Goal: Transaction & Acquisition: Purchase product/service

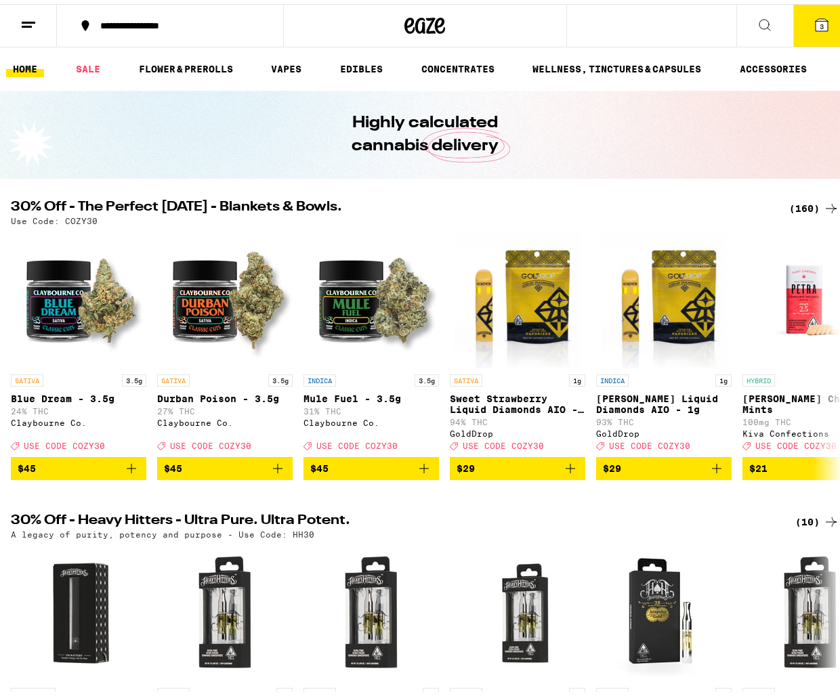
click at [789, 200] on div "(160)" at bounding box center [814, 204] width 50 height 16
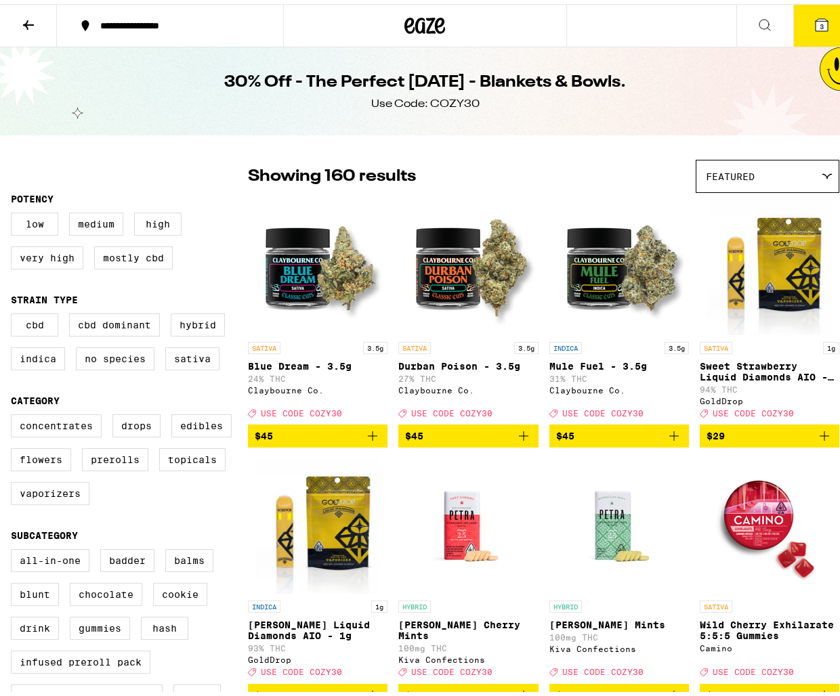
click at [546, 162] on div "Showing 160 results Featured Featured Price: Low to High Price: High to Low" at bounding box center [543, 172] width 591 height 33
click at [485, 176] on div "Showing 160 results Featured Featured Price: Low to High Price: High to Low" at bounding box center [543, 172] width 591 height 33
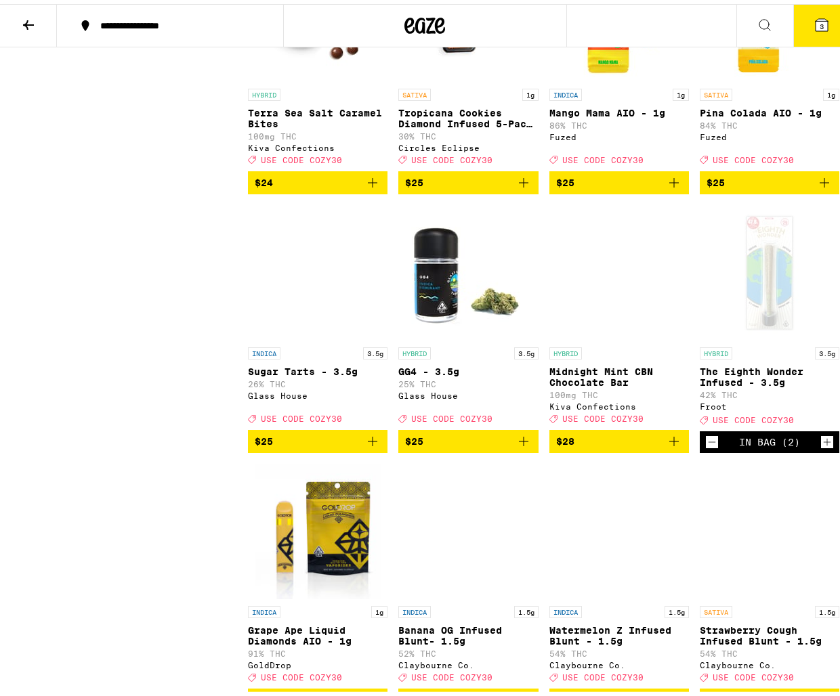
scroll to position [5688, 0]
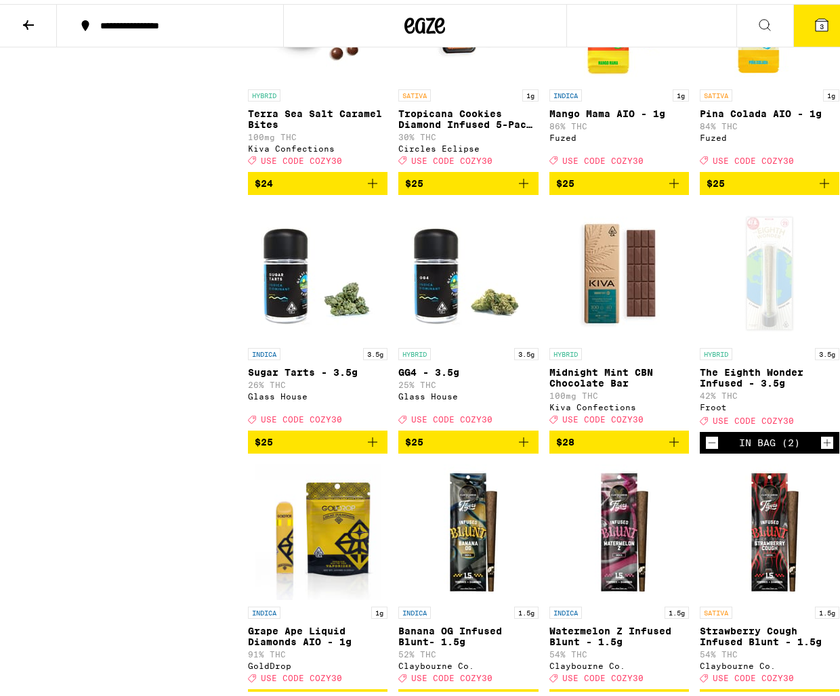
click at [813, 18] on icon at bounding box center [821, 21] width 16 height 16
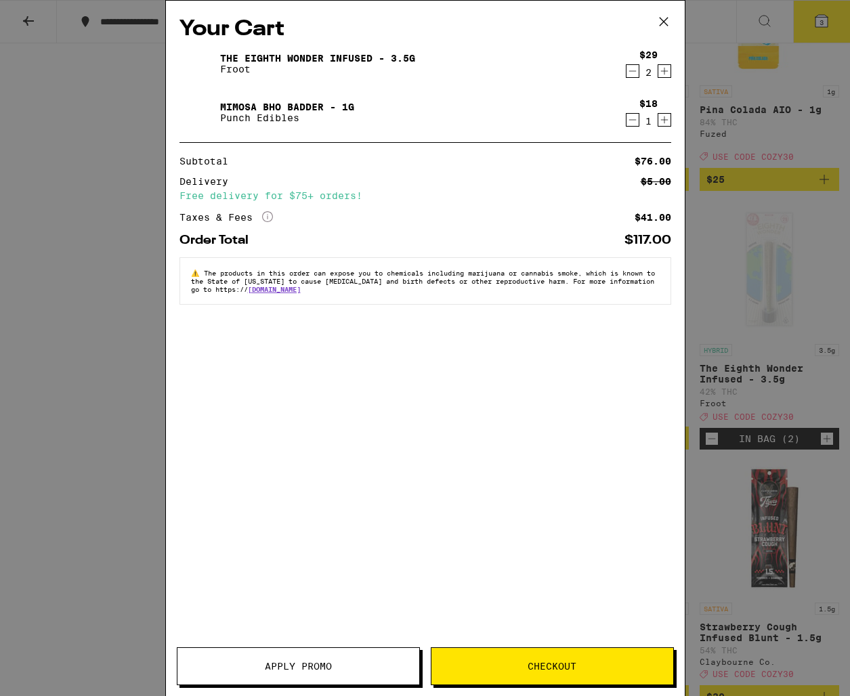
click at [632, 118] on icon "Decrement" at bounding box center [632, 120] width 12 height 16
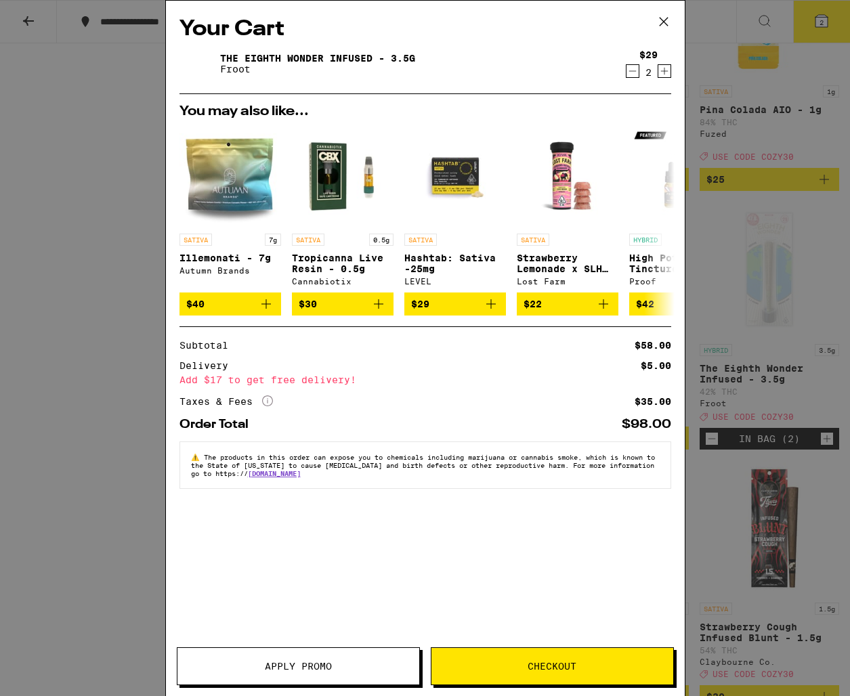
click at [665, 20] on icon at bounding box center [663, 22] width 20 height 20
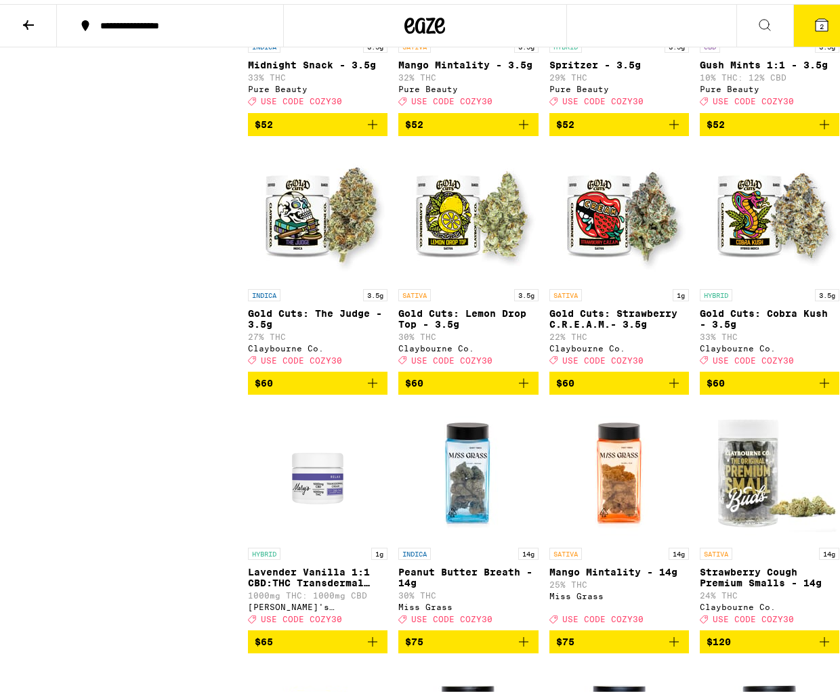
scroll to position [9570, 0]
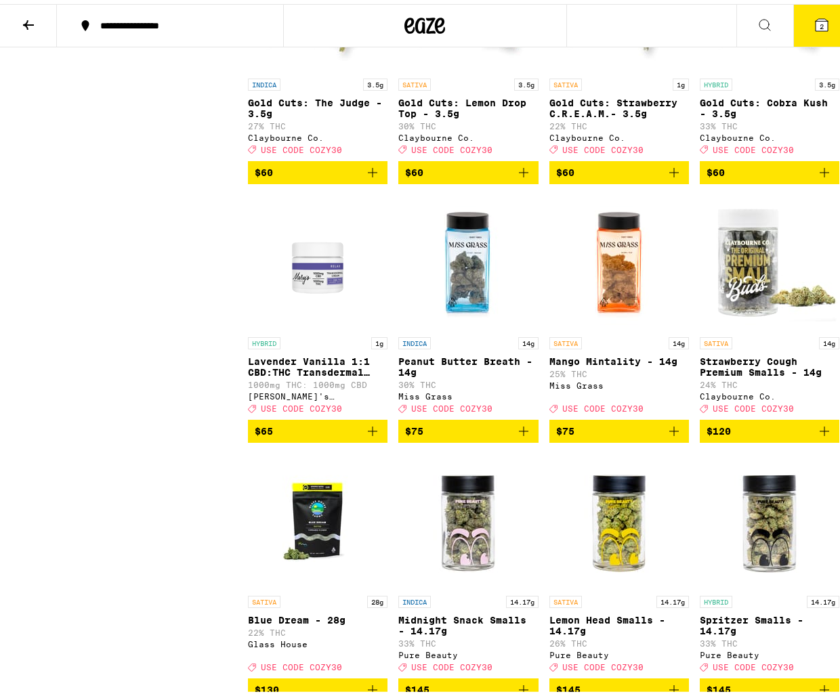
click at [477, 68] on img "Open page for Gold Cuts: Lemon Drop Top - 3.5g from Claybourne Co." at bounding box center [467, -1] width 135 height 135
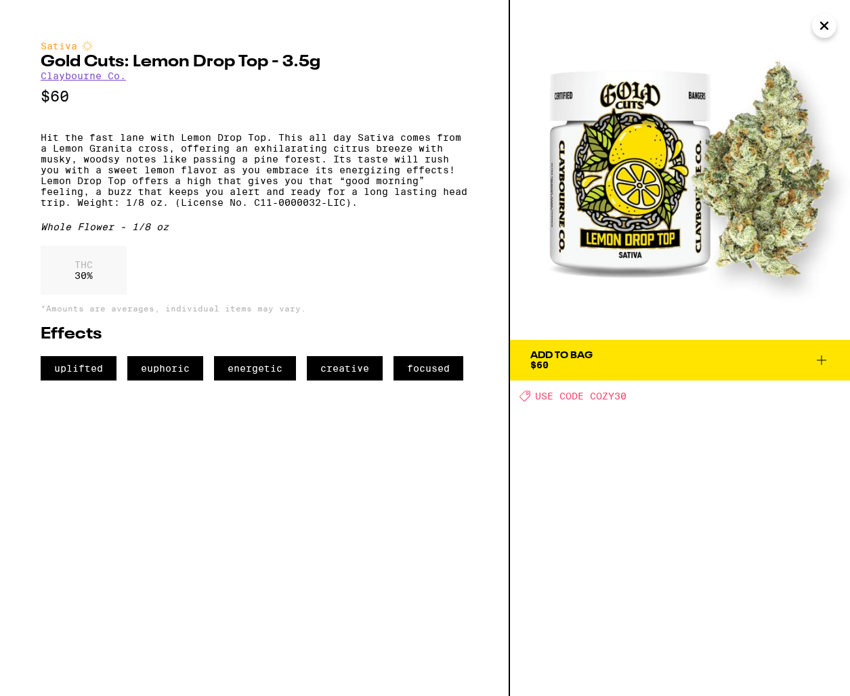
click at [820, 26] on icon "Close" at bounding box center [824, 26] width 16 height 20
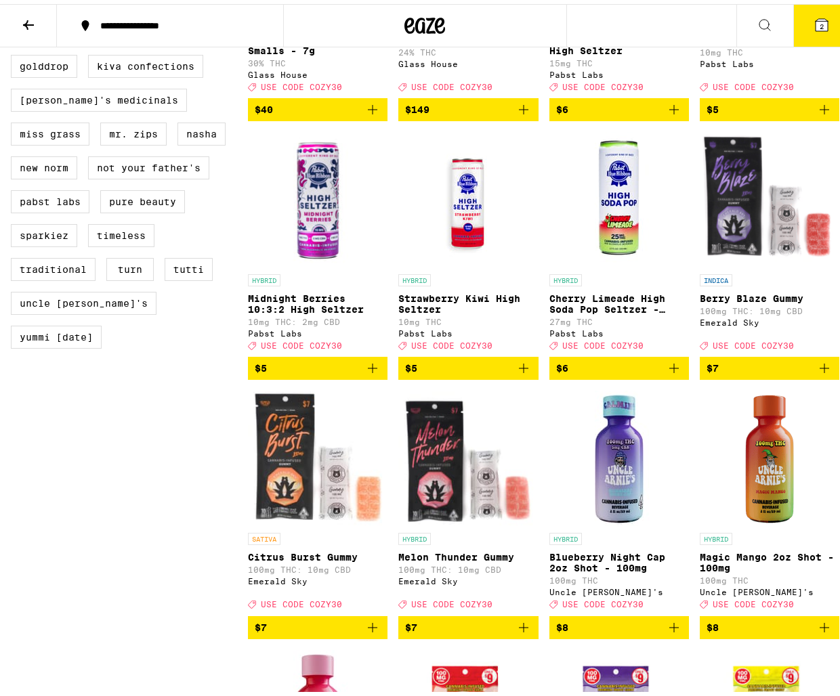
scroll to position [617, 0]
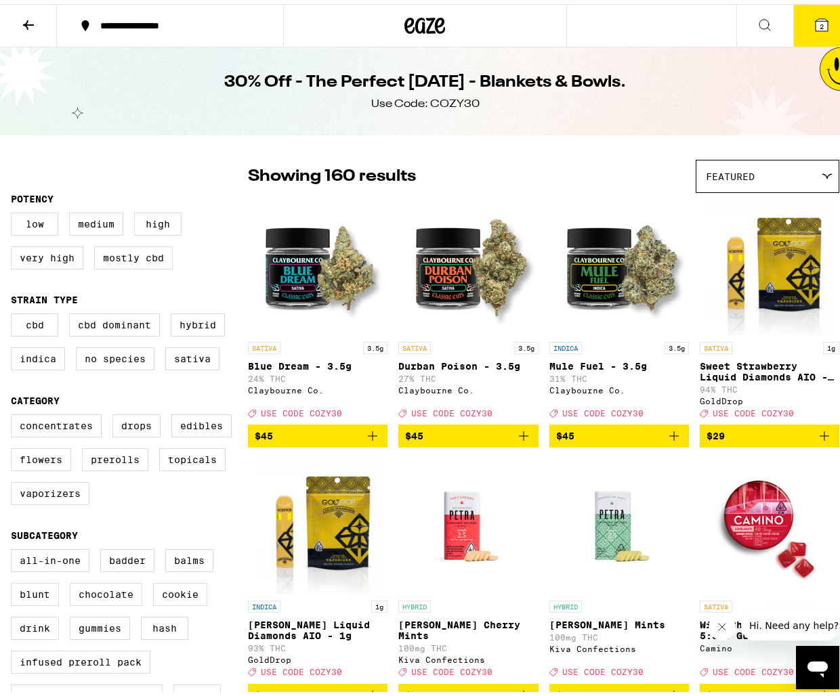
click at [209, 172] on div at bounding box center [129, 173] width 237 height 34
click at [705, 170] on span "Featured" at bounding box center [729, 172] width 49 height 11
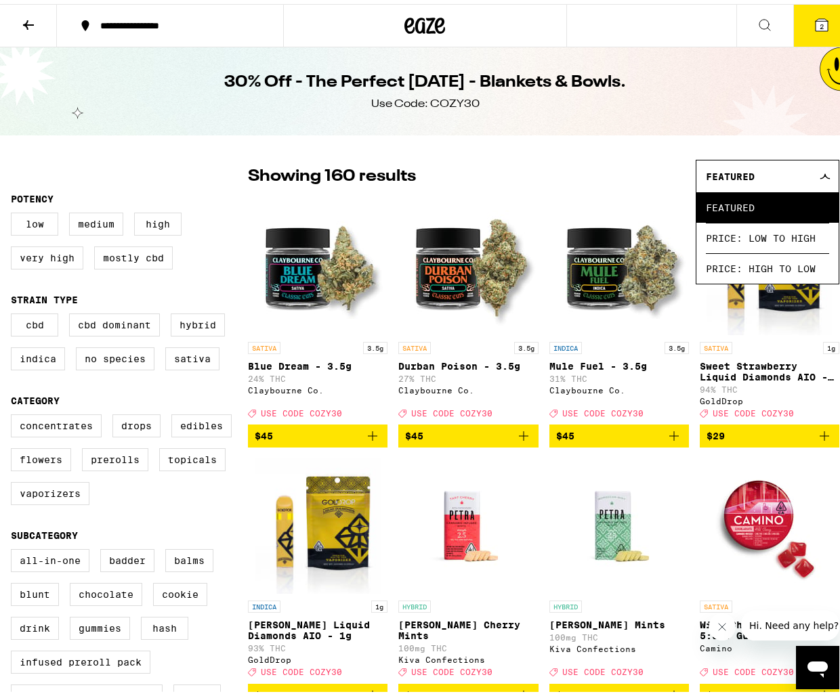
click at [736, 174] on span "Featured" at bounding box center [729, 172] width 49 height 11
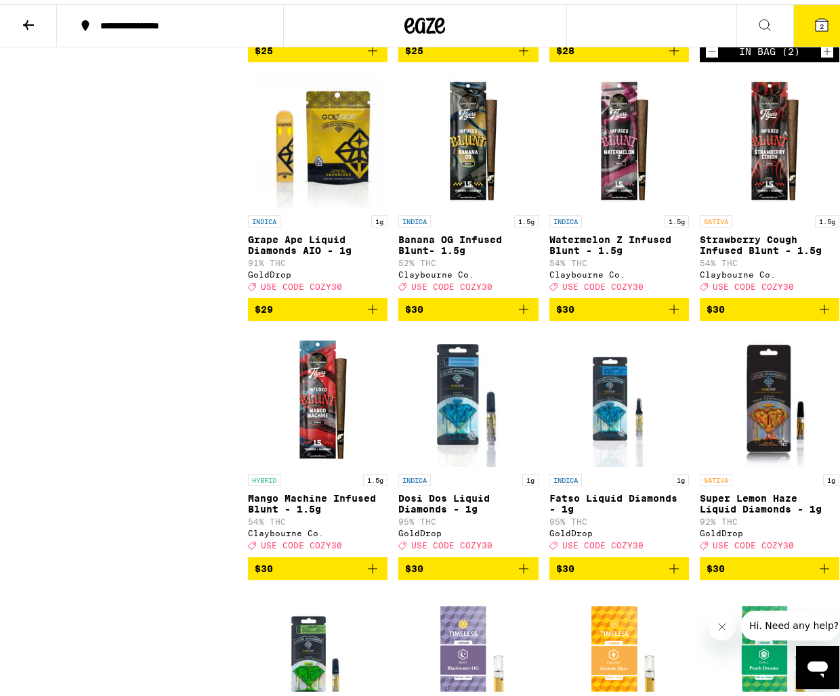
scroll to position [5941, 0]
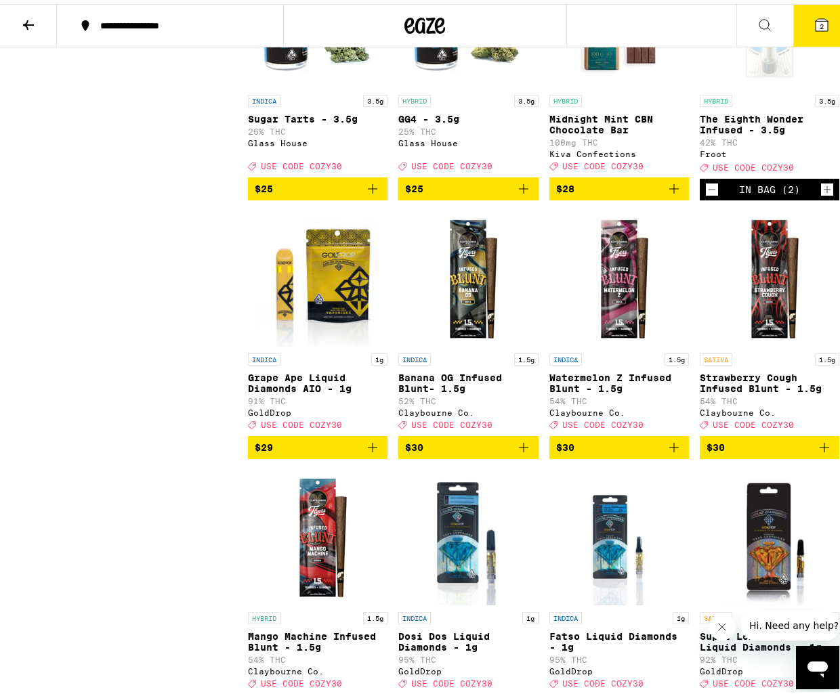
click at [802, 25] on button "2" at bounding box center [821, 22] width 57 height 42
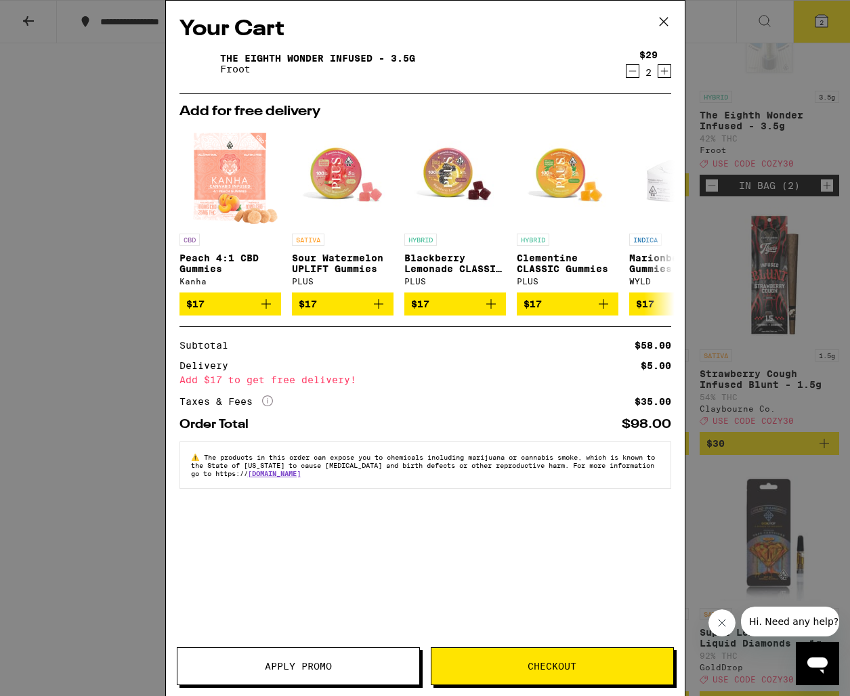
click at [666, 25] on icon at bounding box center [663, 22] width 20 height 20
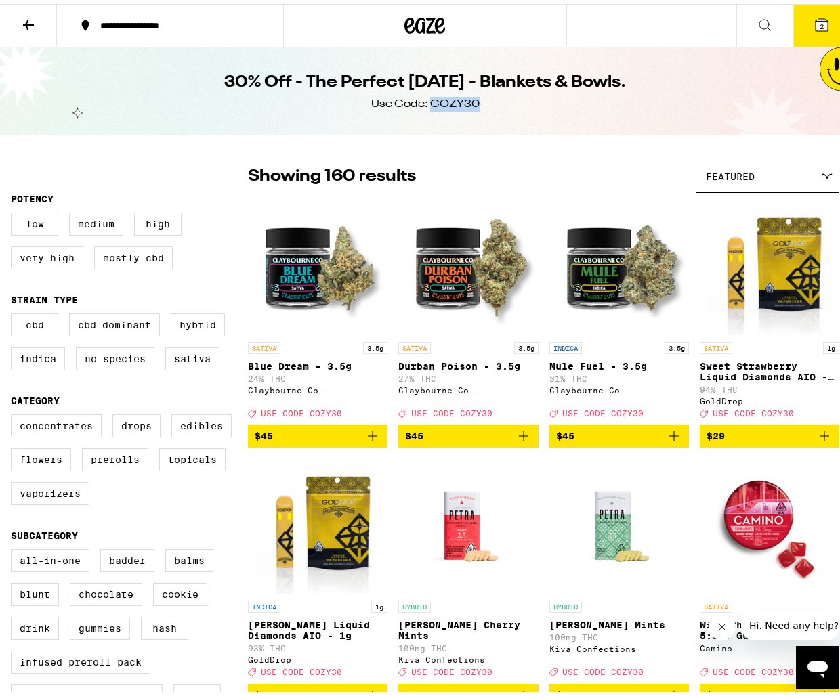
drag, startPoint x: 429, startPoint y: 101, endPoint x: 470, endPoint y: 106, distance: 41.7
click at [470, 106] on div "Use Code: COZY30" at bounding box center [425, 100] width 108 height 15
click at [450, 102] on div "Use Code: COZY30" at bounding box center [425, 100] width 108 height 15
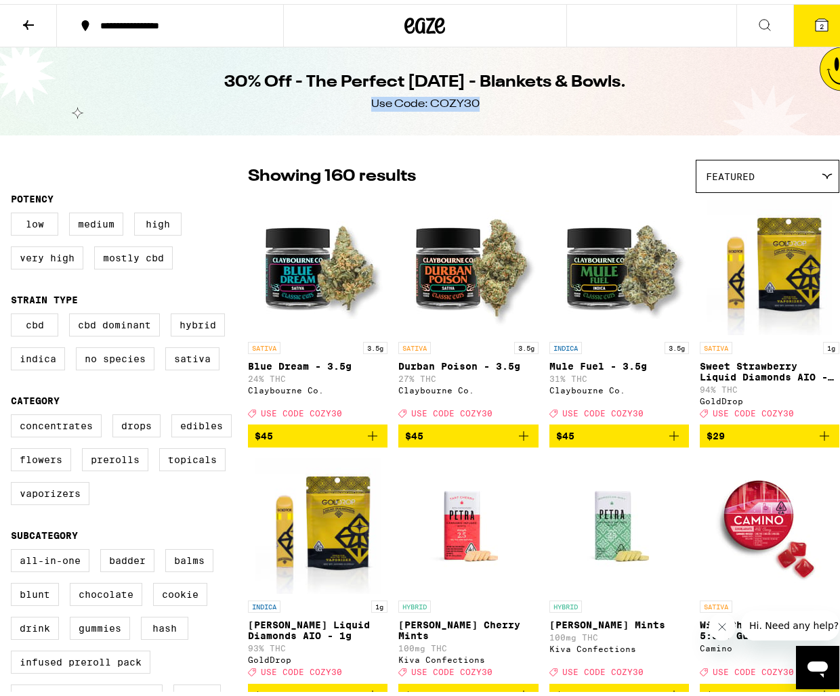
click at [451, 102] on div "Use Code: COZY30" at bounding box center [425, 100] width 108 height 15
drag, startPoint x: 425, startPoint y: 101, endPoint x: 490, endPoint y: 127, distance: 69.9
click at [492, 127] on div "30% Off - The Perfect Sunday - Blankets & Bowls. Use Code: COZY30" at bounding box center [425, 87] width 520 height 88
click at [489, 125] on div "30% Off - The Perfect Sunday - Blankets & Bowls. Use Code: COZY30" at bounding box center [425, 87] width 520 height 88
drag, startPoint x: 425, startPoint y: 102, endPoint x: 483, endPoint y: 105, distance: 57.6
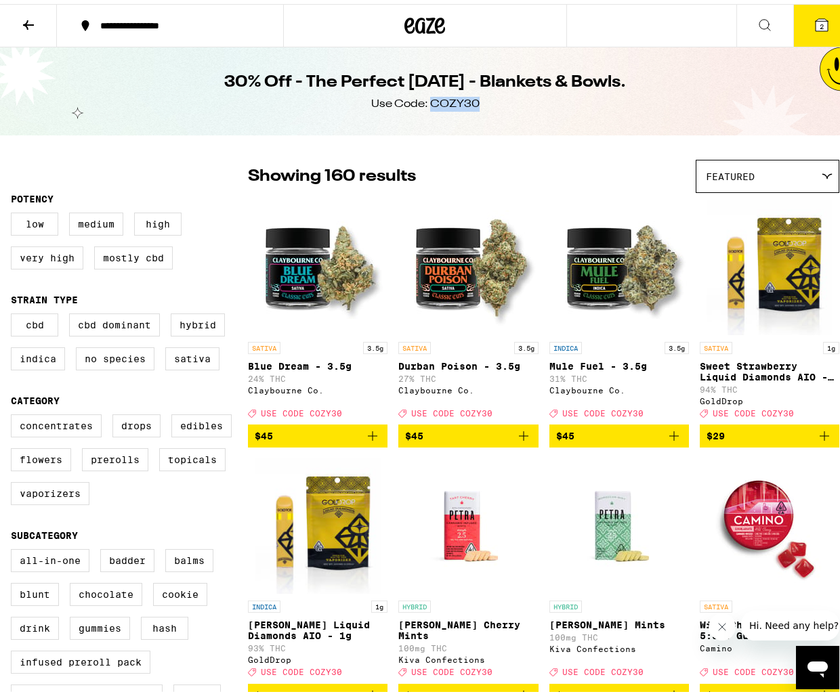
click at [483, 105] on div "30% Off - The Perfect Sunday - Blankets & Bowls. Use Code: COZY30" at bounding box center [425, 87] width 520 height 88
click at [798, 32] on button "2" at bounding box center [821, 22] width 57 height 42
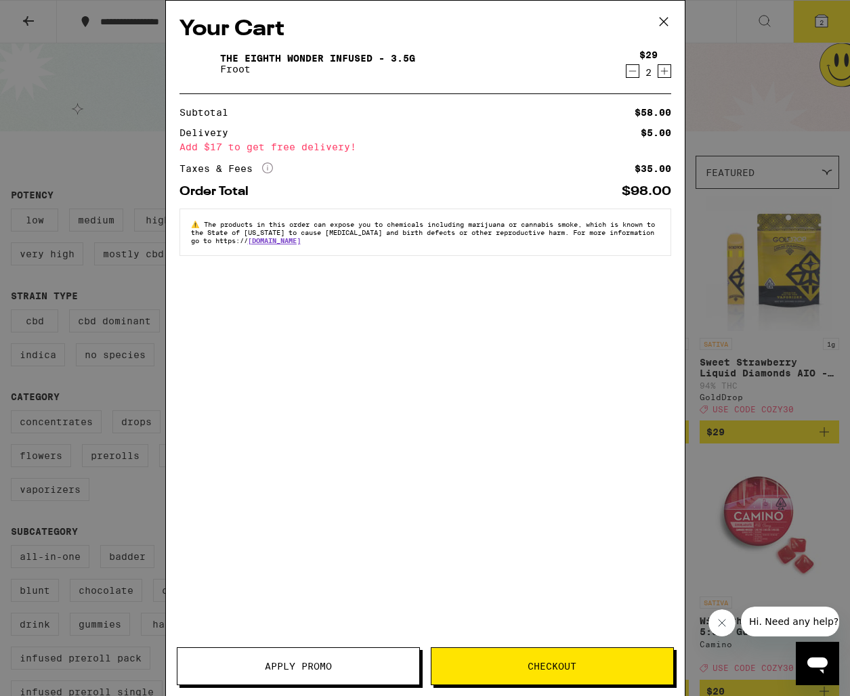
click at [662, 26] on icon at bounding box center [663, 22] width 20 height 20
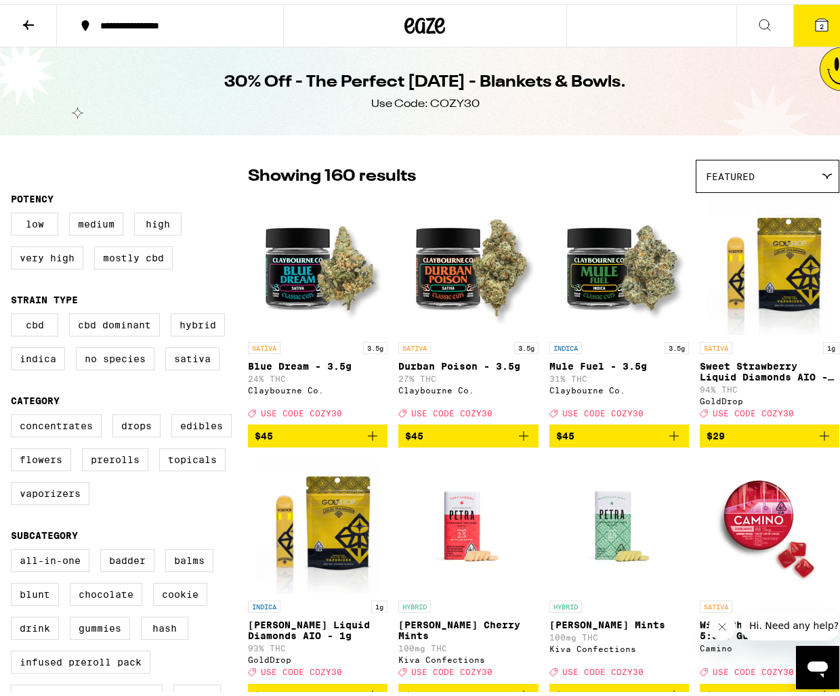
click at [43, 14] on button at bounding box center [28, 22] width 57 height 43
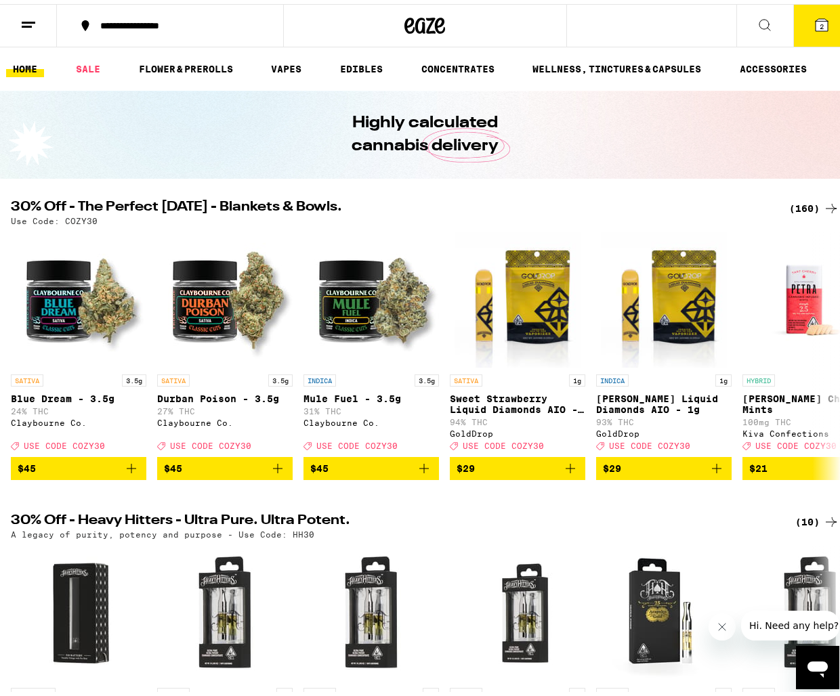
click at [789, 198] on div "(160)" at bounding box center [814, 204] width 50 height 16
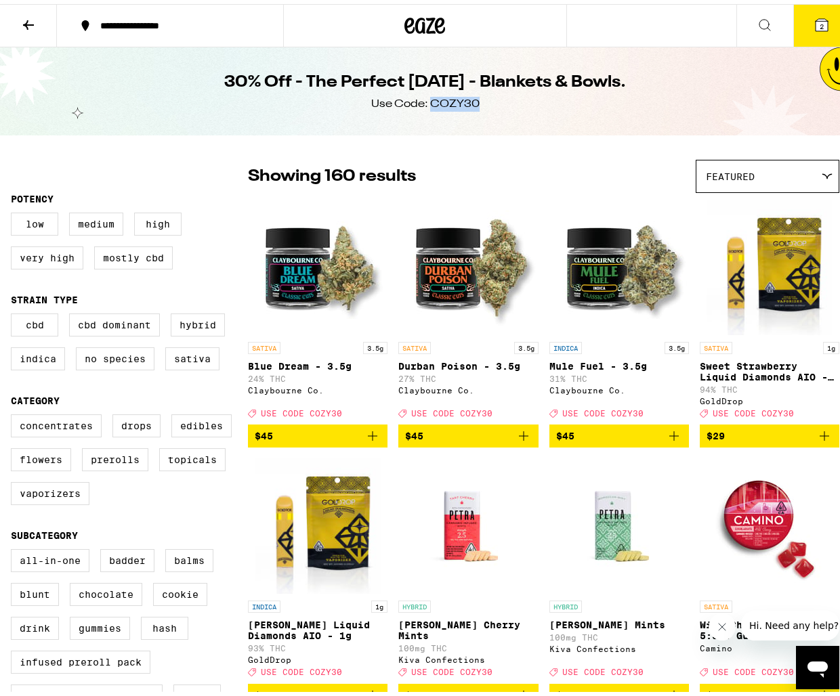
drag, startPoint x: 437, startPoint y: 100, endPoint x: 483, endPoint y: 106, distance: 45.8
click at [483, 106] on div "30% Off - The Perfect Sunday - Blankets & Bowls. Use Code: COZY30" at bounding box center [425, 87] width 520 height 88
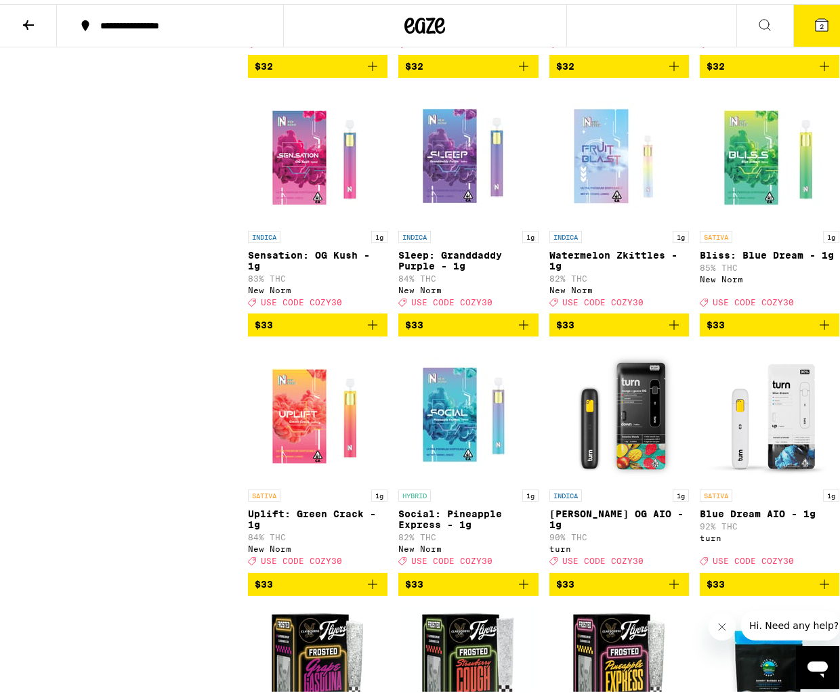
scroll to position [7322, 0]
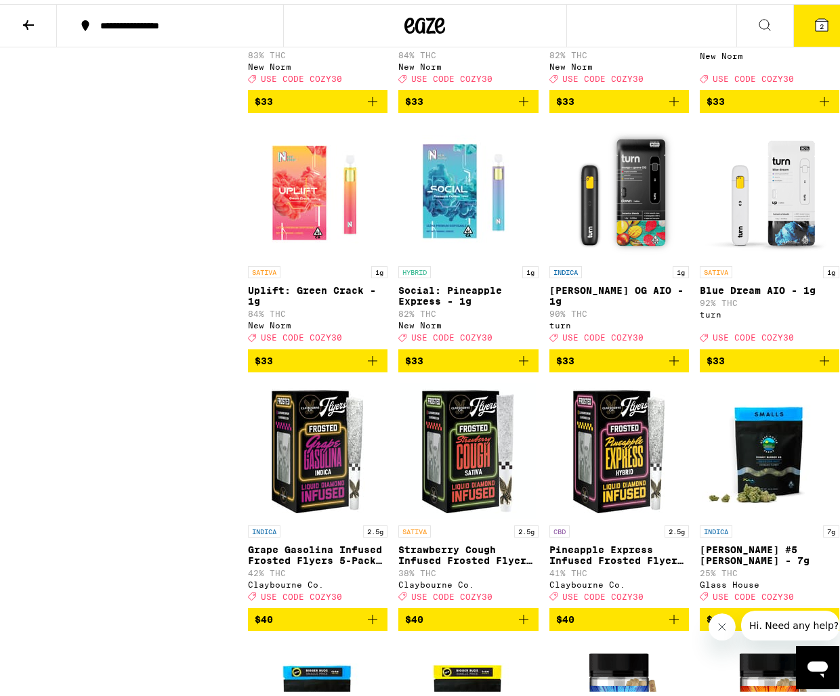
click at [813, 28] on icon at bounding box center [821, 21] width 16 height 16
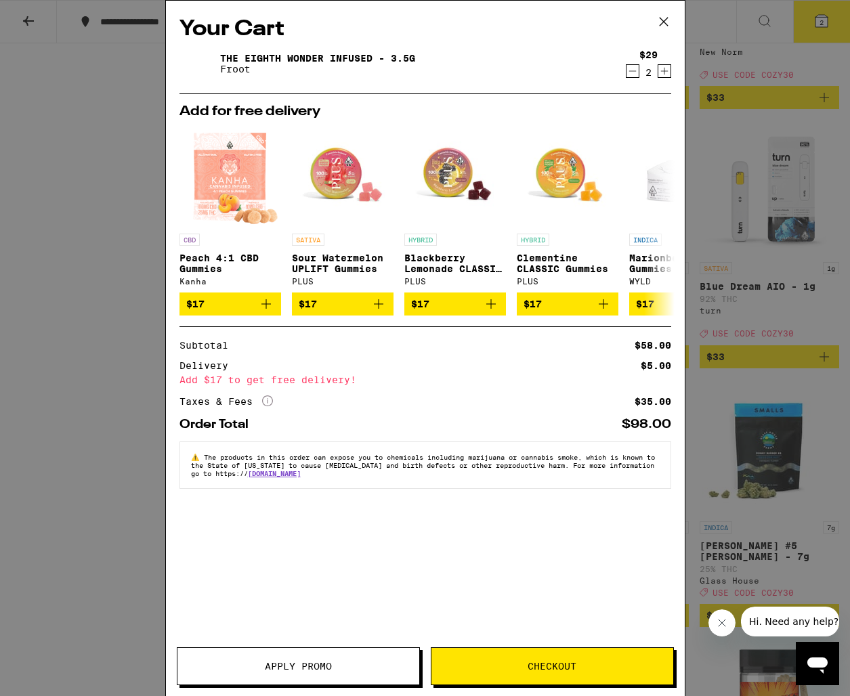
click at [666, 21] on icon at bounding box center [663, 22] width 20 height 20
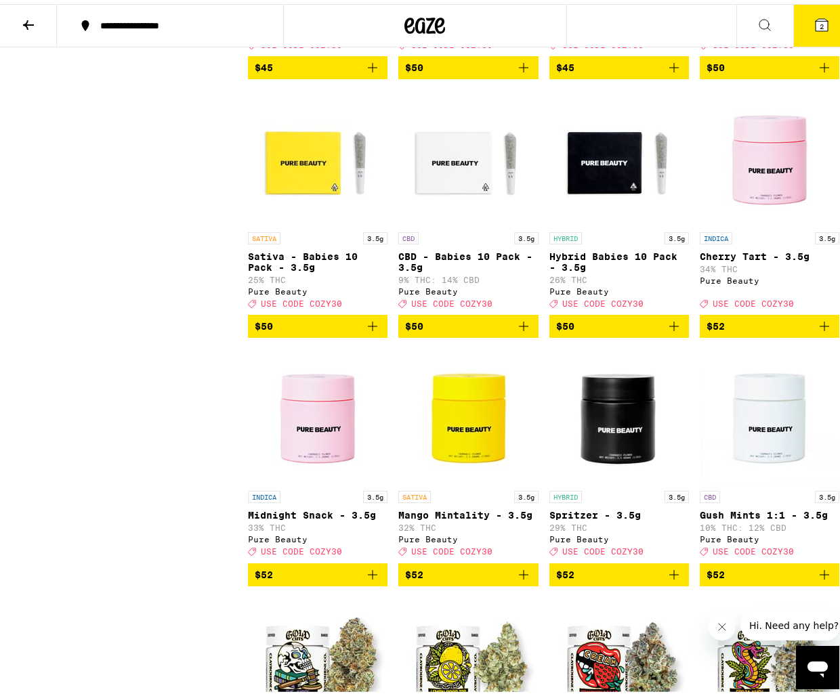
scroll to position [8914, 0]
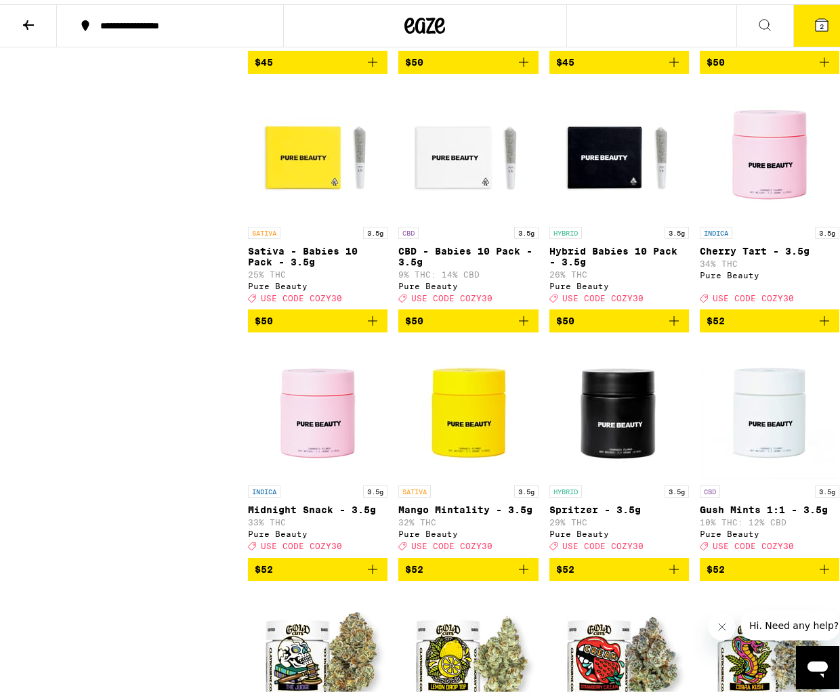
click at [798, 9] on button "2" at bounding box center [821, 22] width 57 height 42
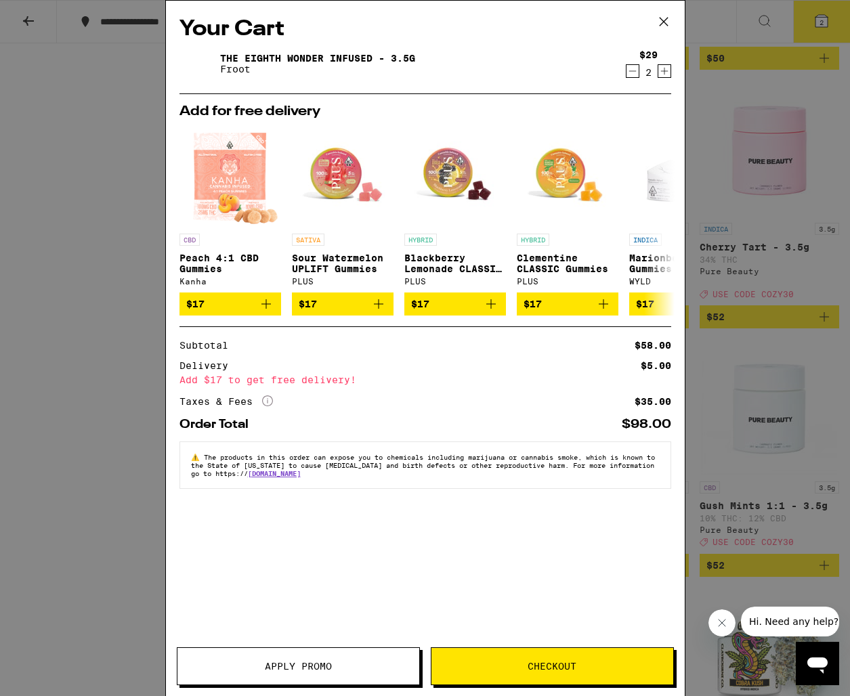
click at [668, 25] on icon at bounding box center [663, 22] width 20 height 20
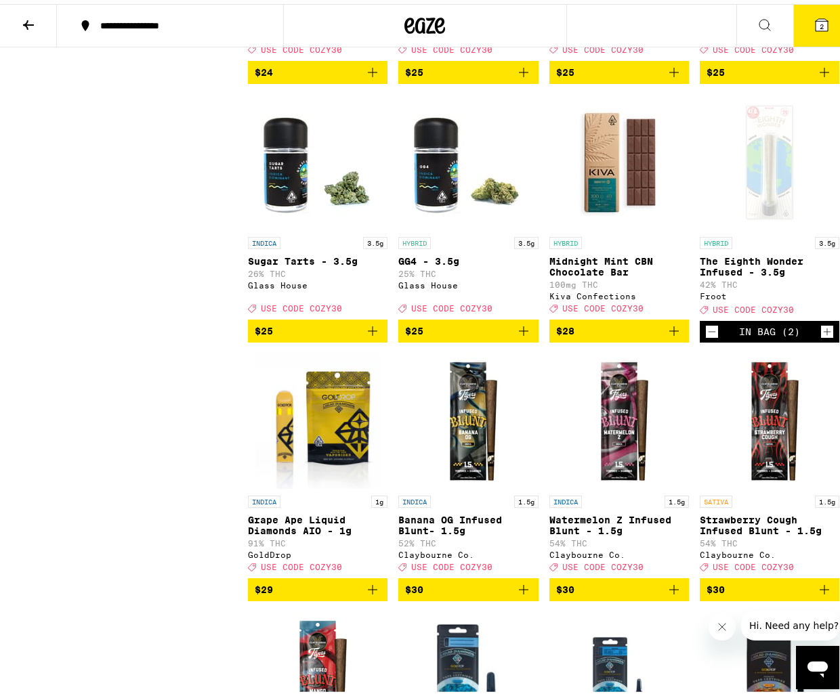
scroll to position [5966, 0]
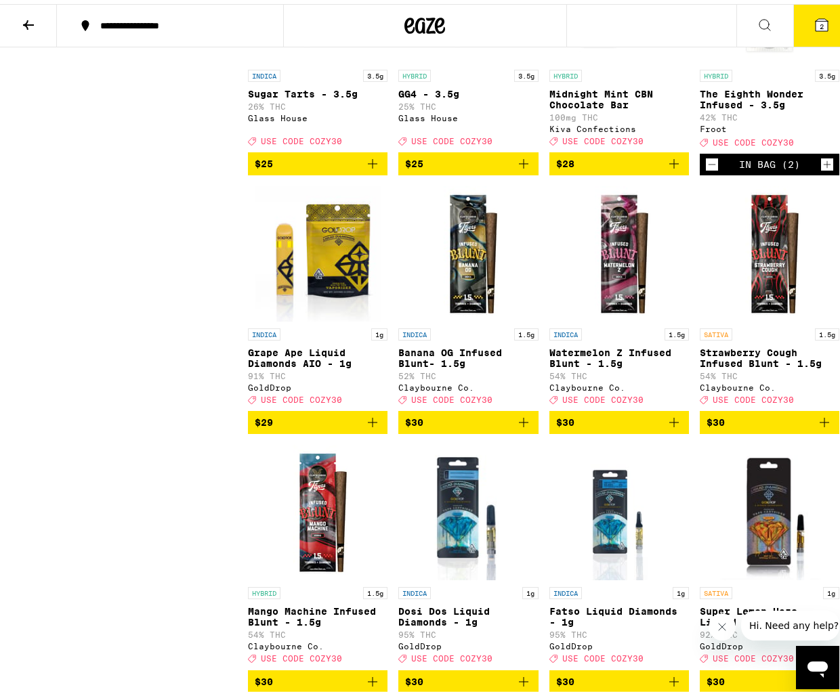
click at [821, 169] on icon "Increment" at bounding box center [827, 160] width 12 height 16
click at [819, 38] on button "3" at bounding box center [821, 22] width 57 height 42
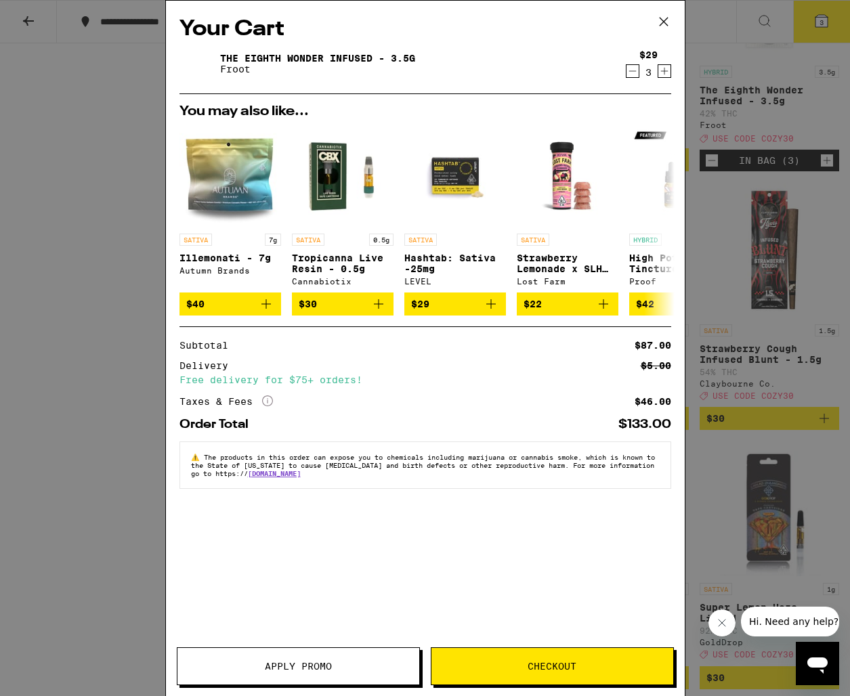
click at [660, 17] on icon at bounding box center [663, 22] width 20 height 20
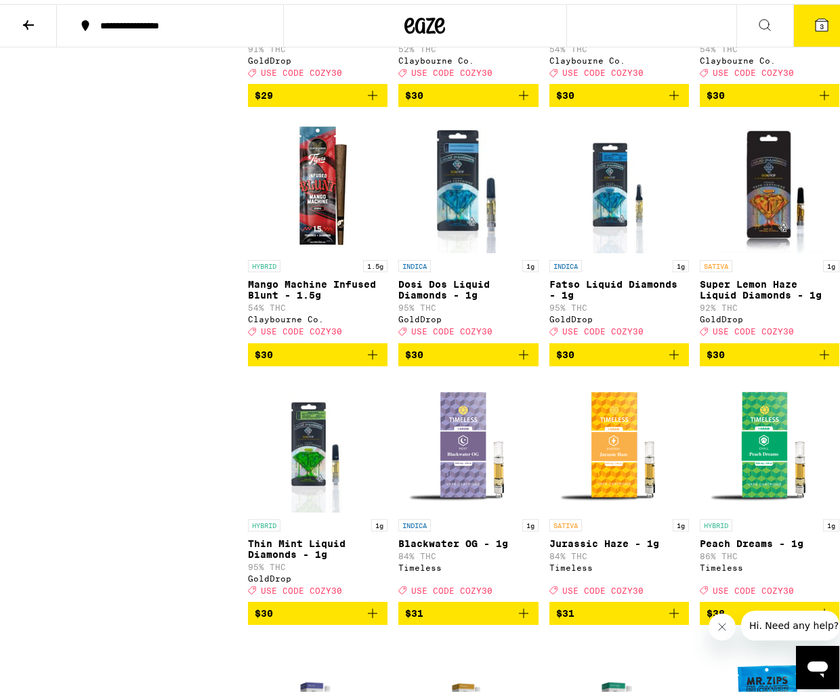
scroll to position [6775, 0]
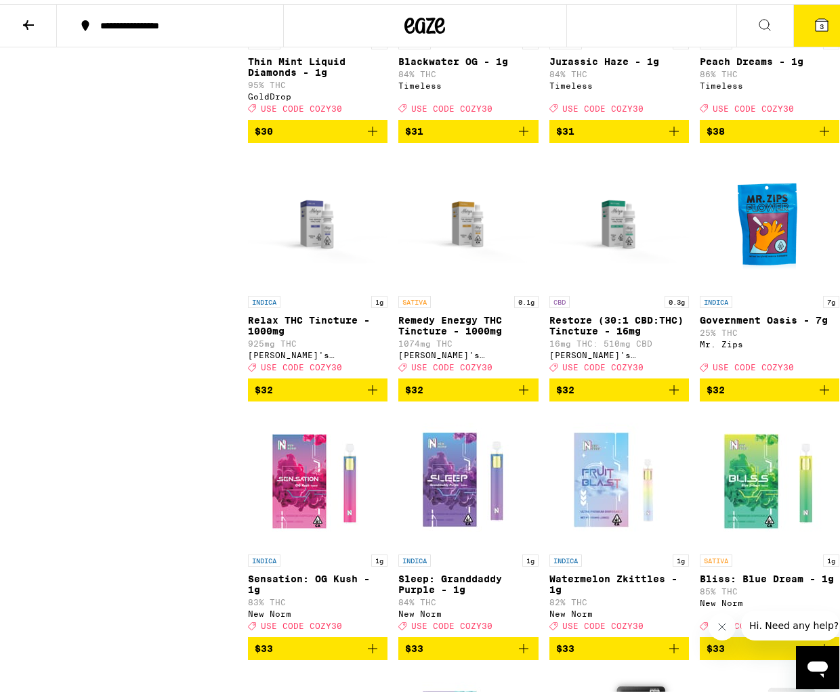
click at [823, 28] on button "3" at bounding box center [821, 22] width 57 height 42
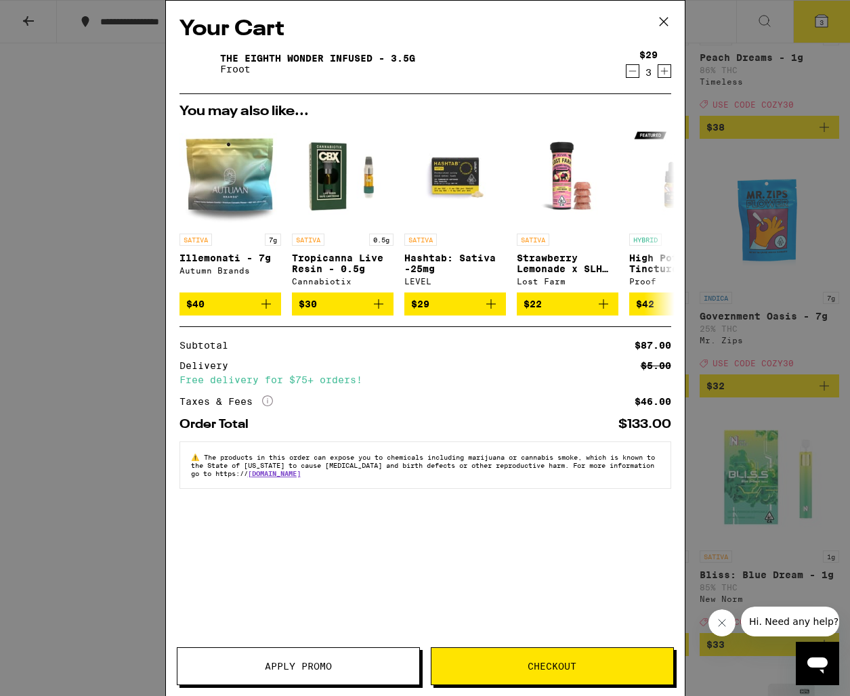
click at [313, 651] on button "Apply Promo" at bounding box center [298, 666] width 243 height 38
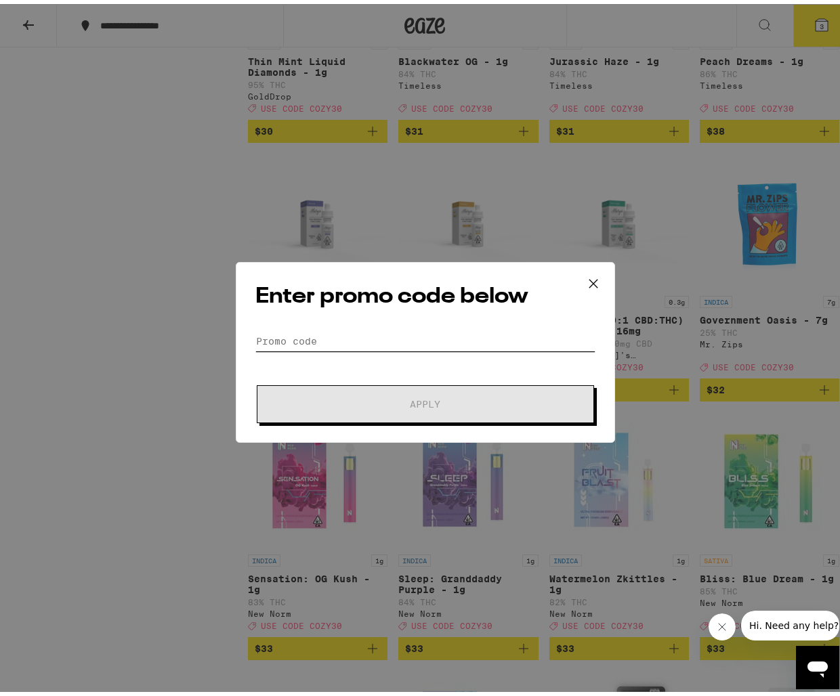
click at [494, 330] on input "Promo Code" at bounding box center [425, 337] width 340 height 20
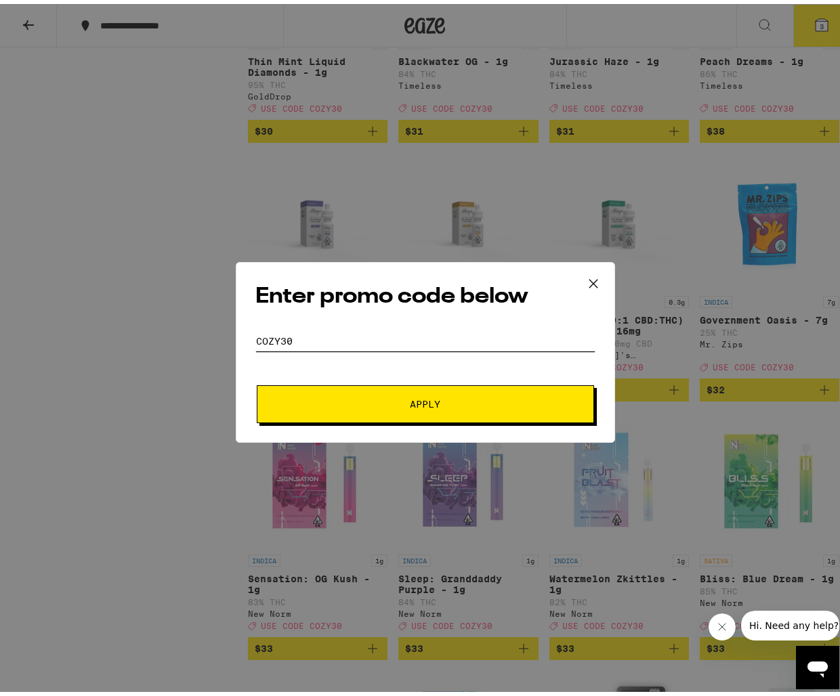
type input "COZY30"
click at [257, 381] on button "Apply" at bounding box center [425, 400] width 337 height 38
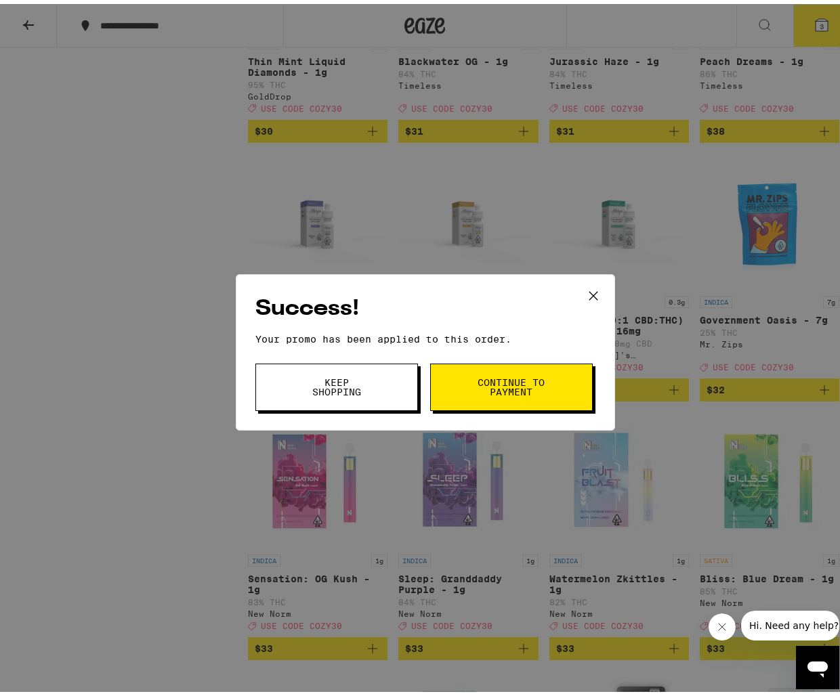
click at [464, 392] on button "Continue to payment" at bounding box center [511, 383] width 162 height 47
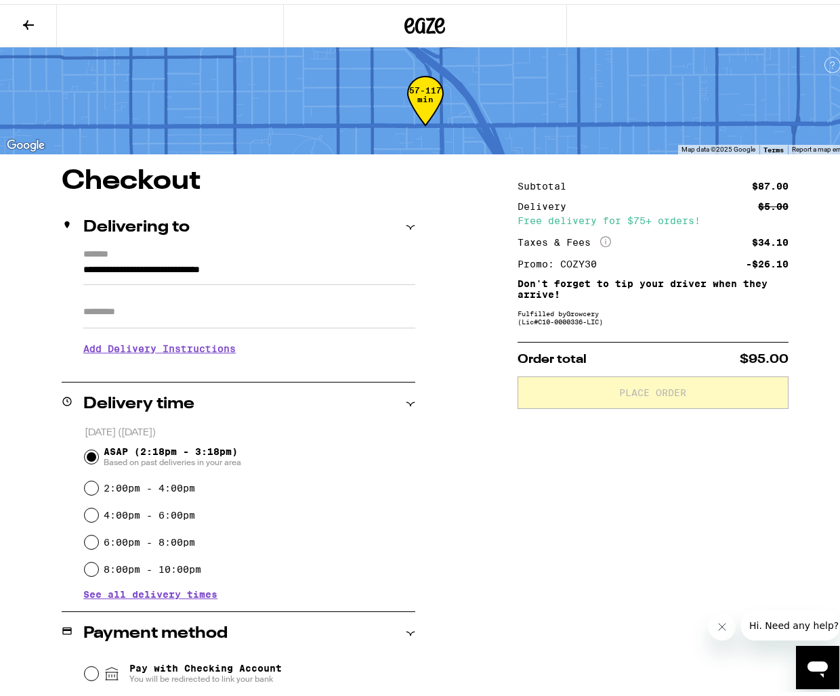
click at [28, 19] on icon at bounding box center [28, 21] width 16 height 16
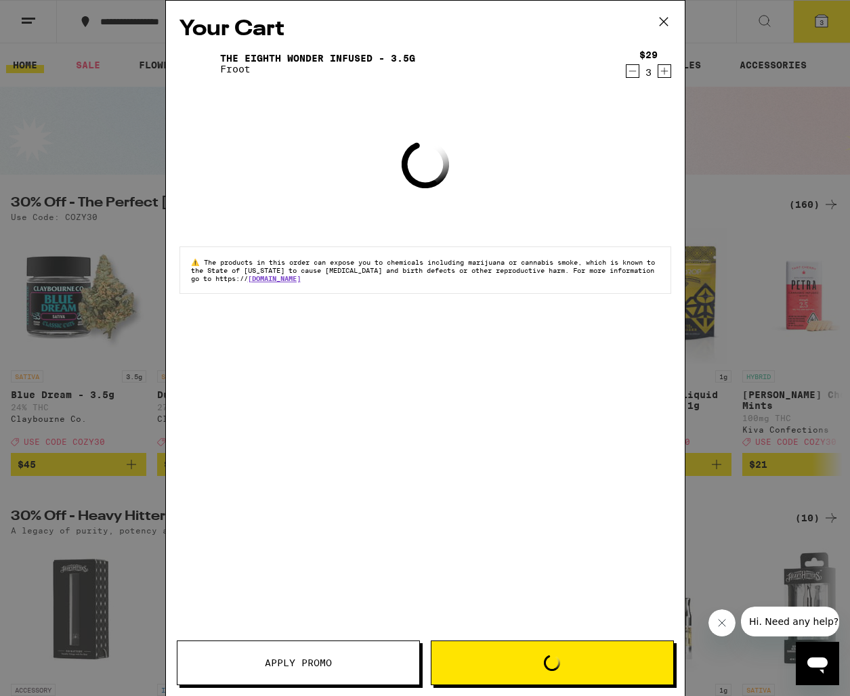
click at [162, 89] on div "Your Cart The Eighth Wonder Infused - 3.5g Froot $29 3 Loading ⚠️ The products …" at bounding box center [425, 348] width 850 height 696
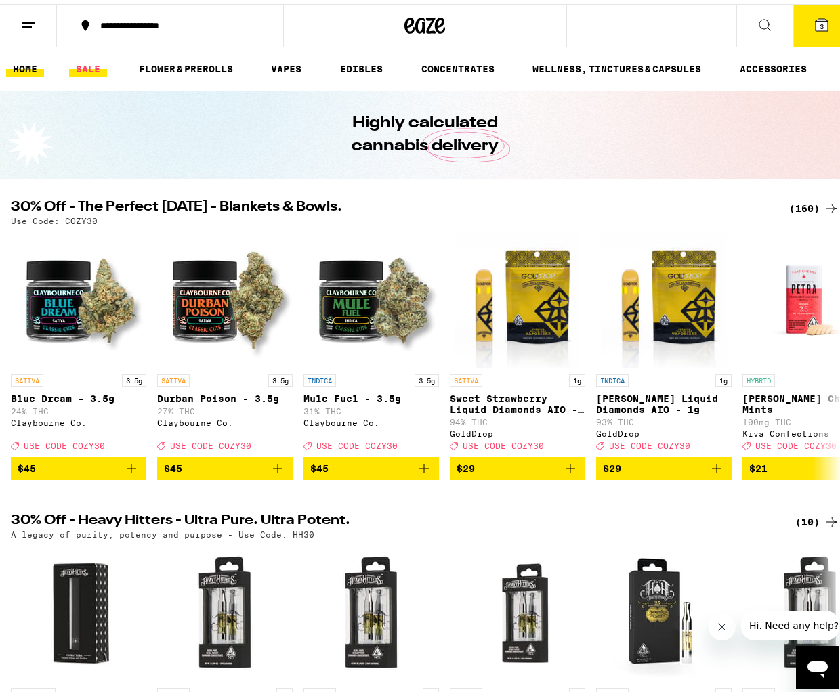
click at [95, 57] on link "SALE" at bounding box center [88, 65] width 38 height 16
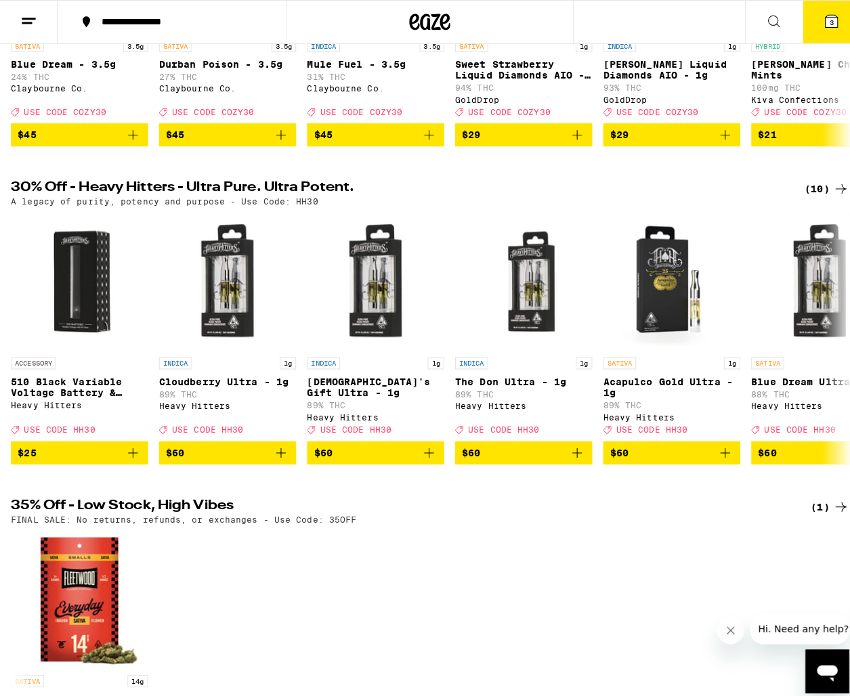
scroll to position [671, 0]
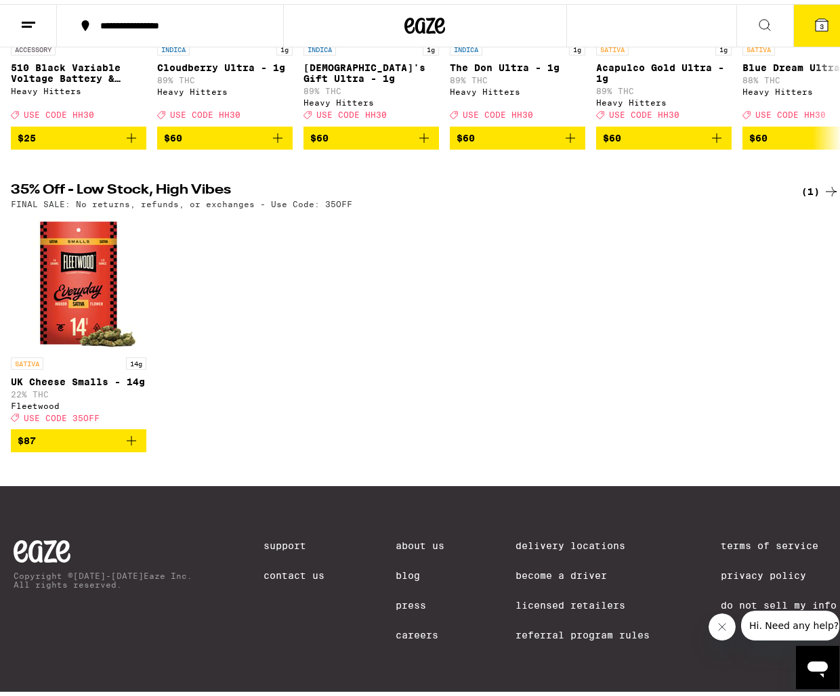
click at [90, 211] on img "Open page for UK Cheese Smalls - 14g from Fleetwood" at bounding box center [78, 278] width 135 height 135
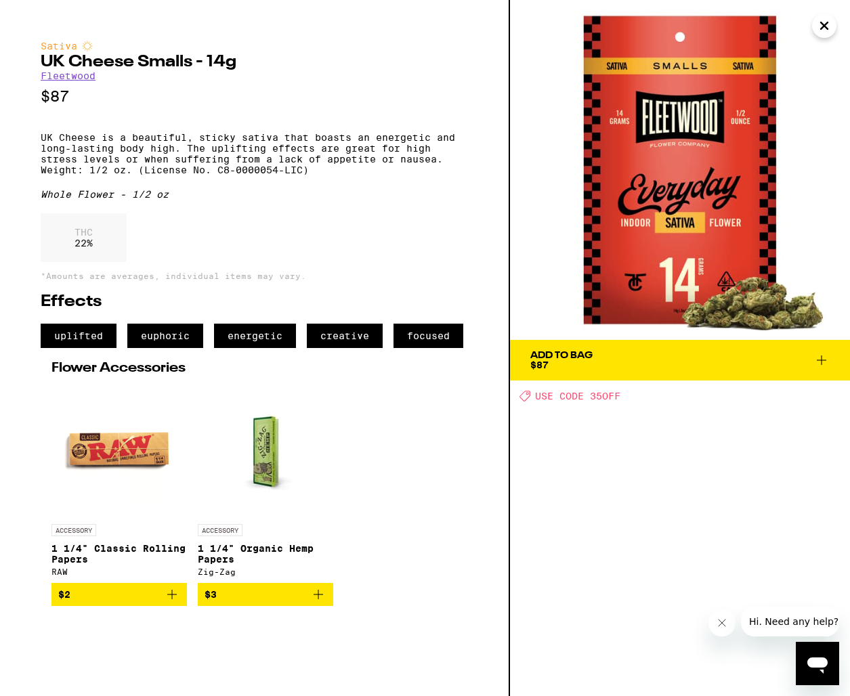
click at [825, 34] on icon "Close" at bounding box center [824, 26] width 16 height 20
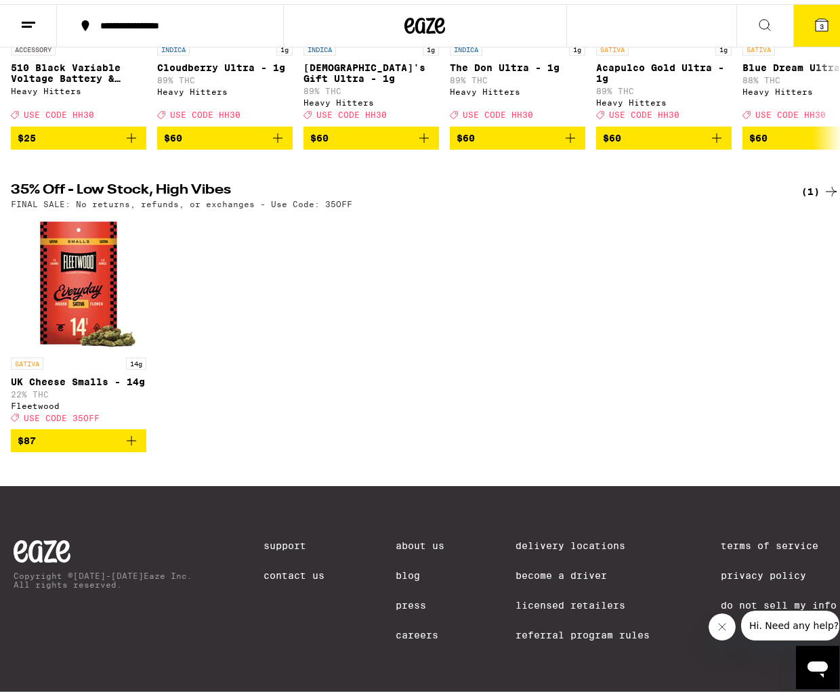
click at [824, 21] on button "3" at bounding box center [821, 22] width 57 height 42
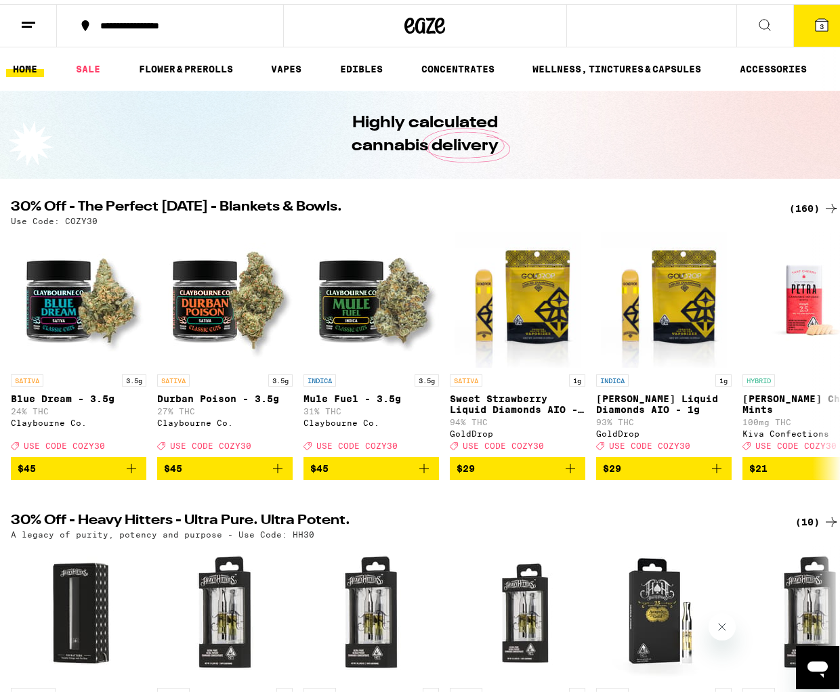
click at [804, 211] on div "(160)" at bounding box center [814, 204] width 50 height 16
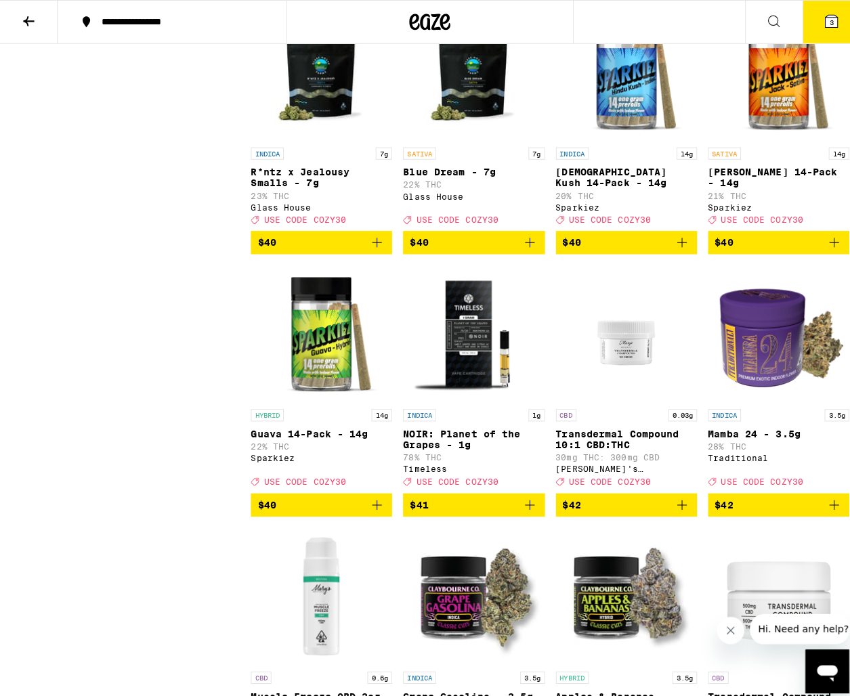
scroll to position [7932, 0]
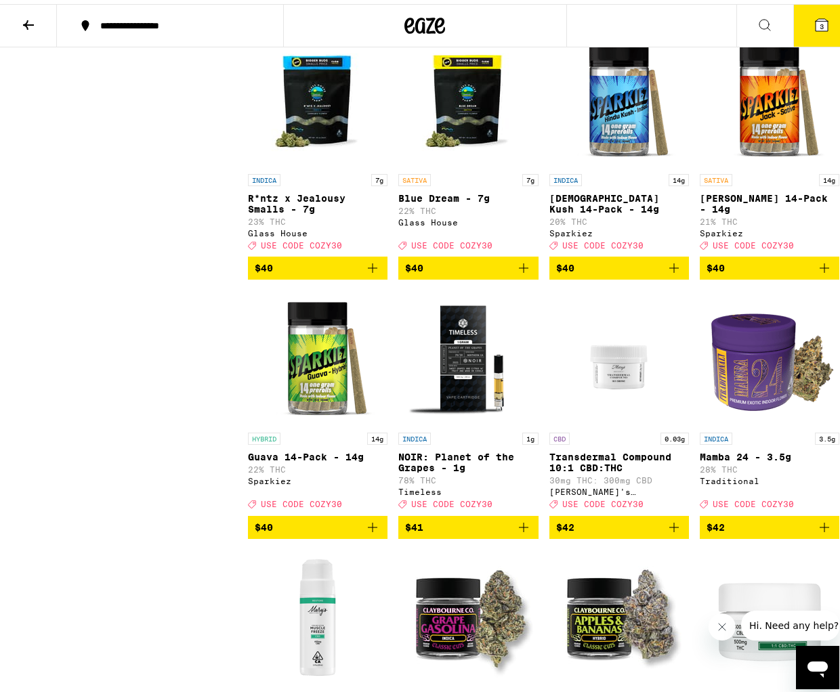
click at [760, 163] on img "Open page for Jack 14-Pack - 14g from Sparkiez" at bounding box center [768, 95] width 135 height 135
